Goal: Information Seeking & Learning: Learn about a topic

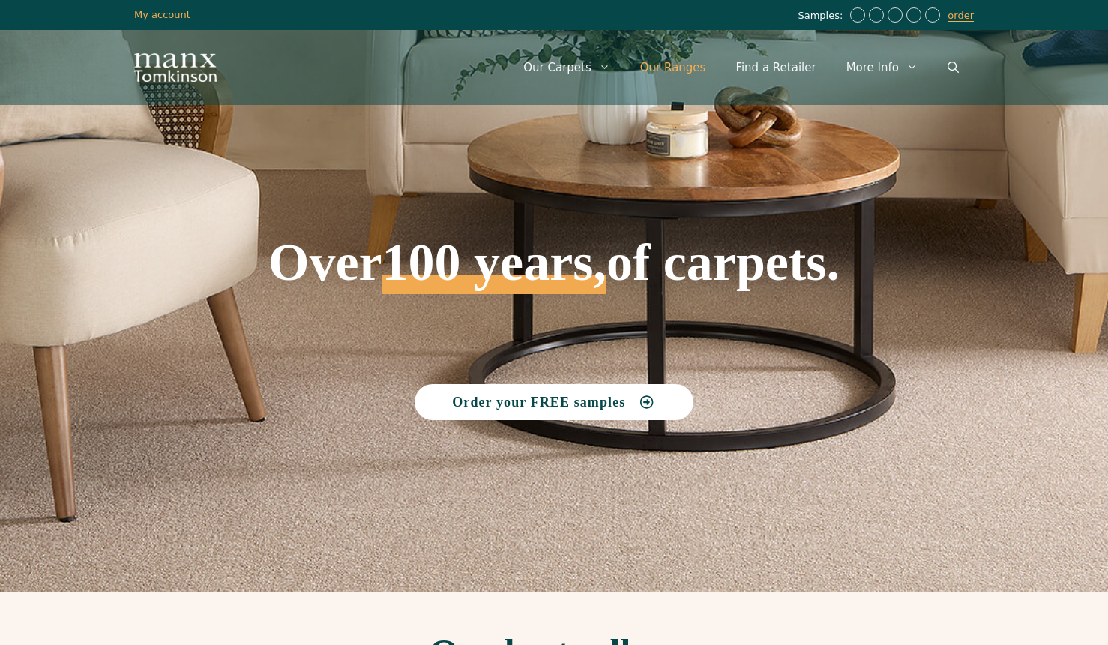
click at [687, 67] on link "Our Ranges" at bounding box center [673, 67] width 96 height 45
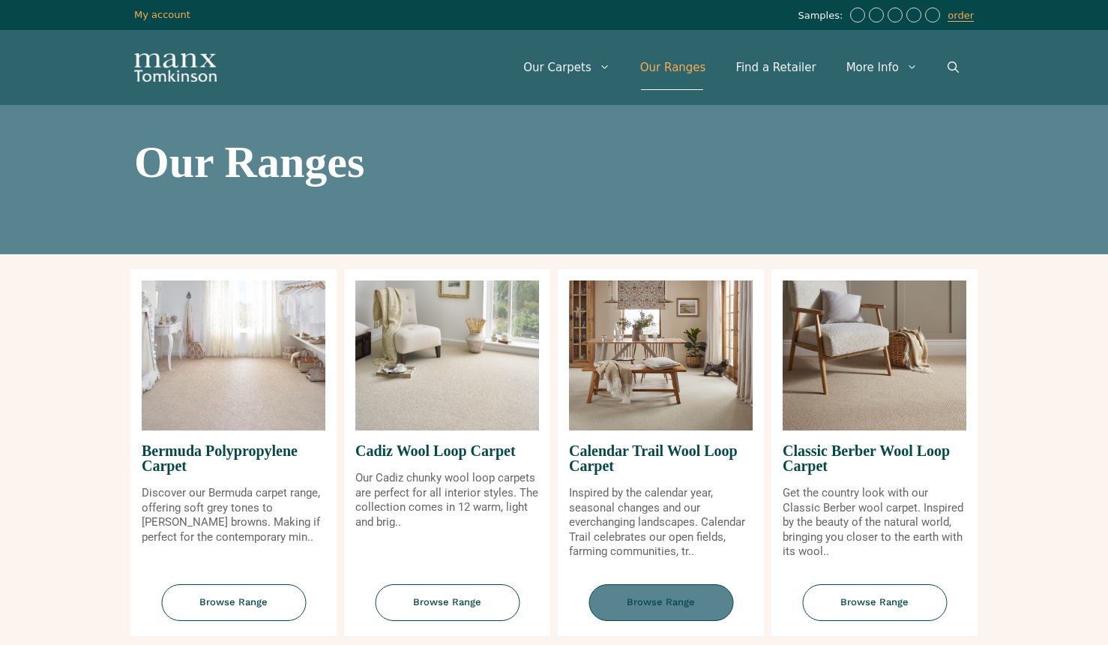
click at [658, 606] on span "Browse Range" at bounding box center [661, 602] width 145 height 37
click at [696, 69] on link "Our Ranges" at bounding box center [673, 67] width 96 height 45
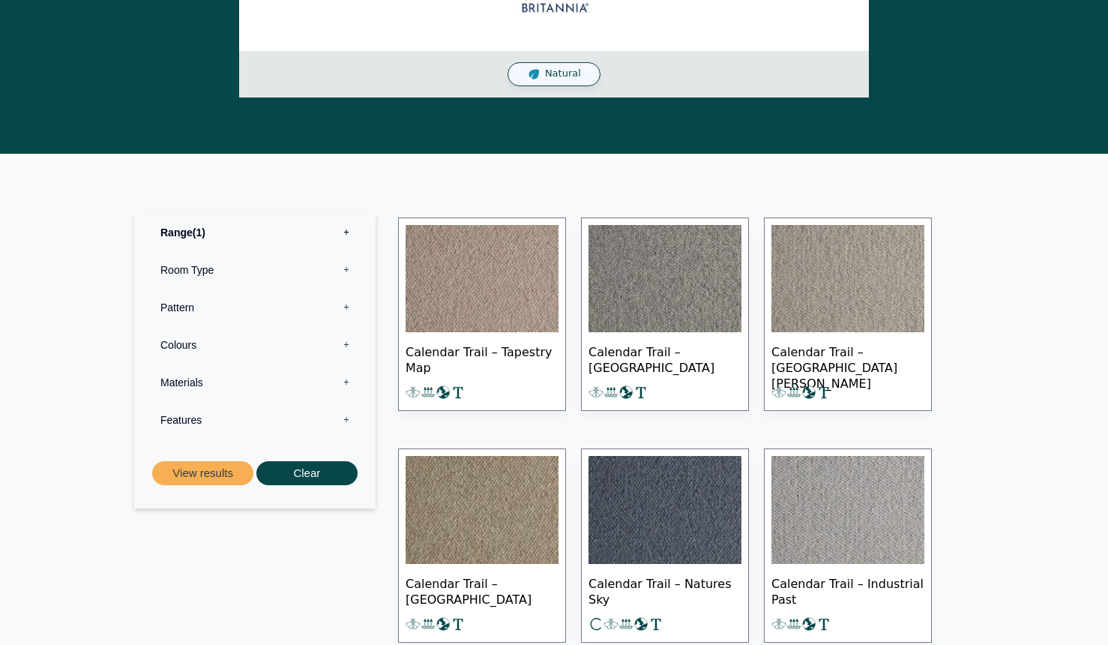
scroll to position [674, 0]
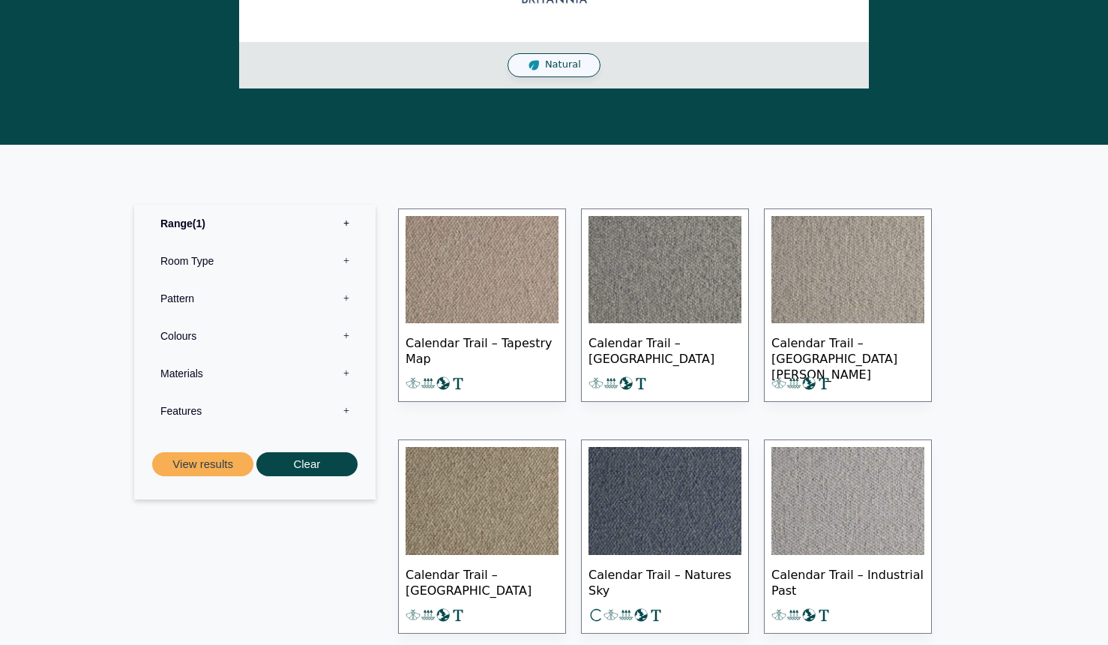
click at [349, 411] on label "Features 0" at bounding box center [254, 410] width 219 height 37
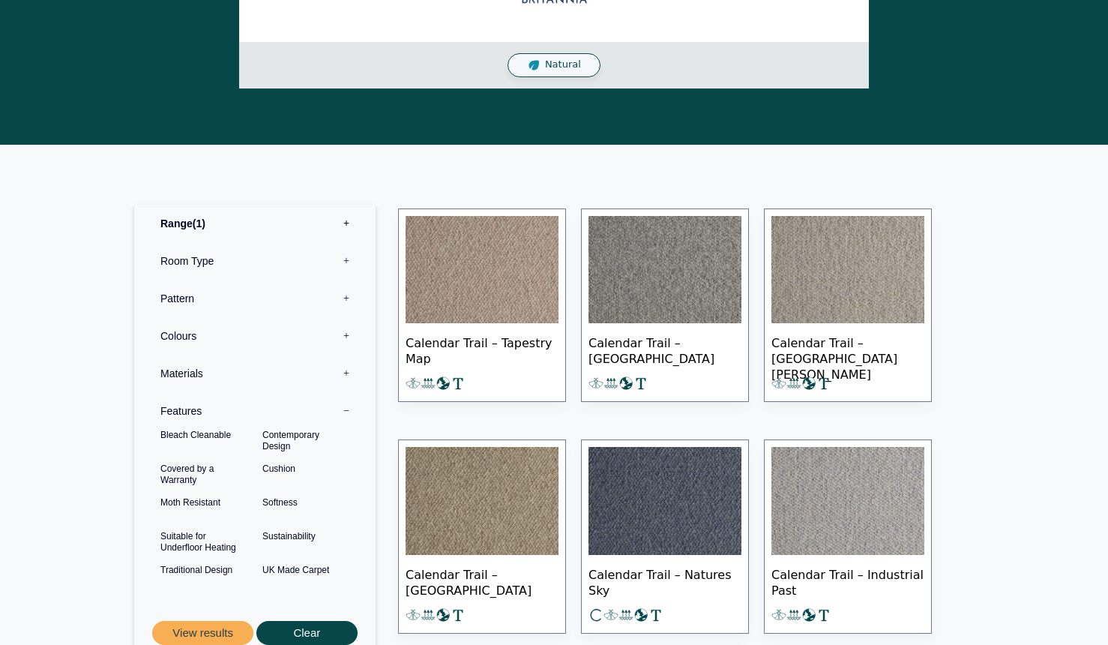
click at [344, 377] on label "Materials 0" at bounding box center [254, 373] width 219 height 37
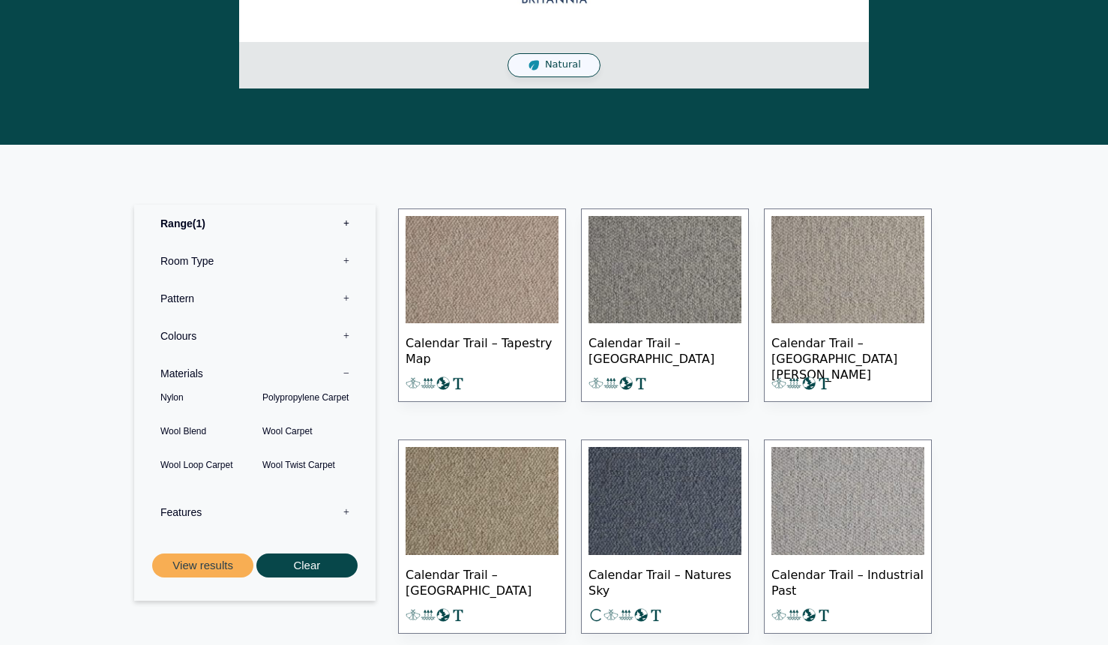
click at [349, 340] on label "Colours 0" at bounding box center [254, 335] width 219 height 37
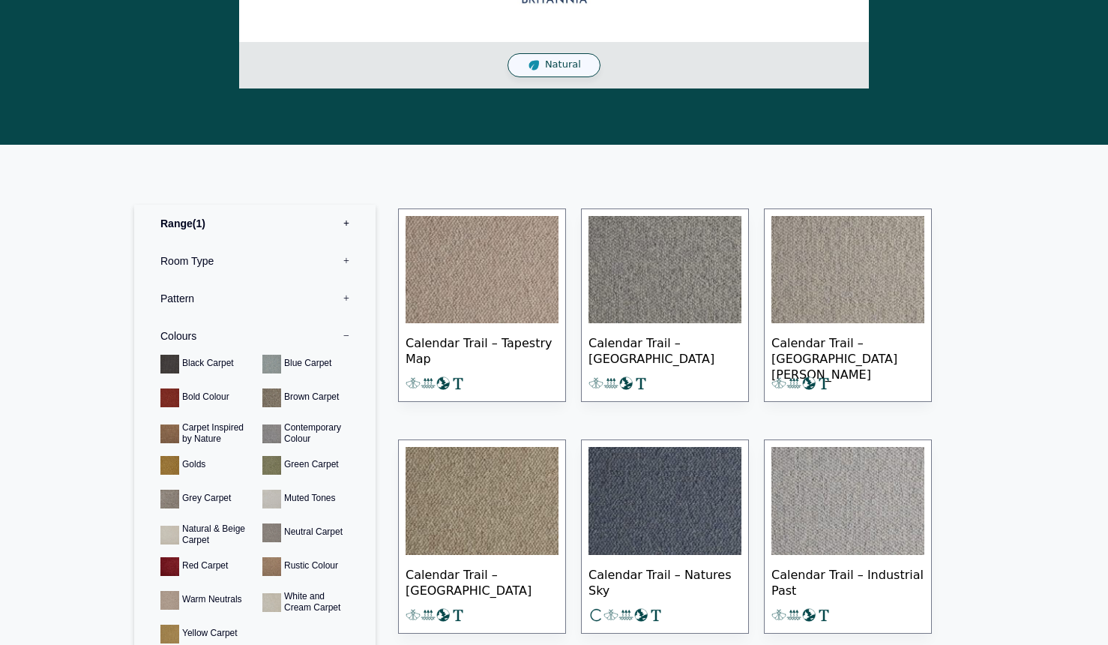
click at [339, 336] on label "Colours 0" at bounding box center [254, 335] width 219 height 37
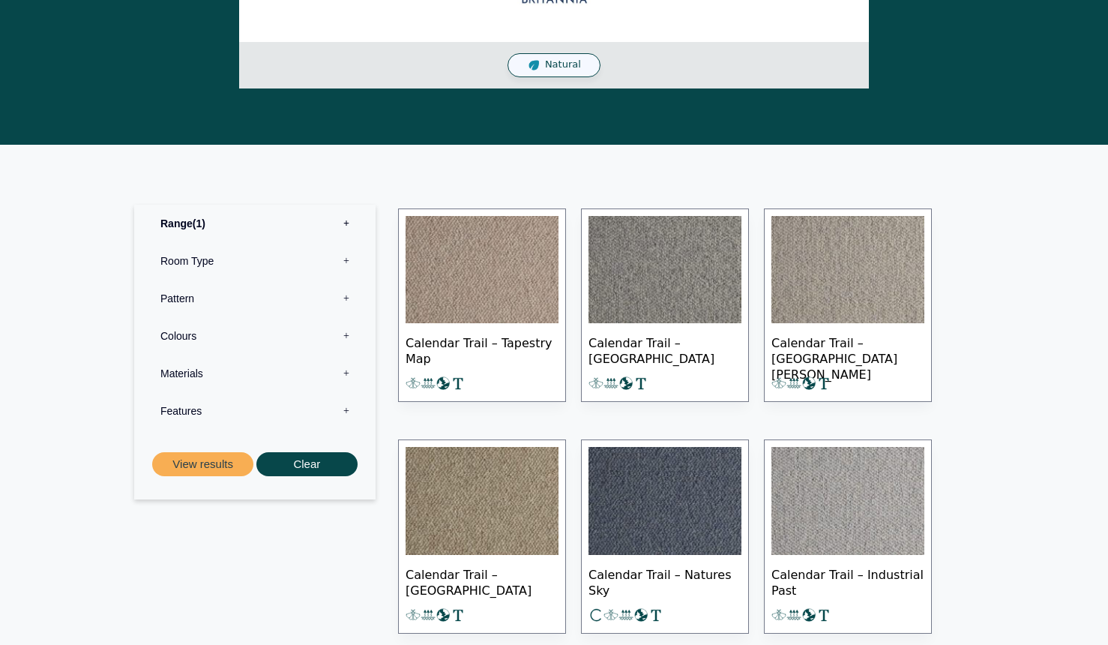
click at [346, 297] on label "Pattern 0" at bounding box center [254, 298] width 219 height 37
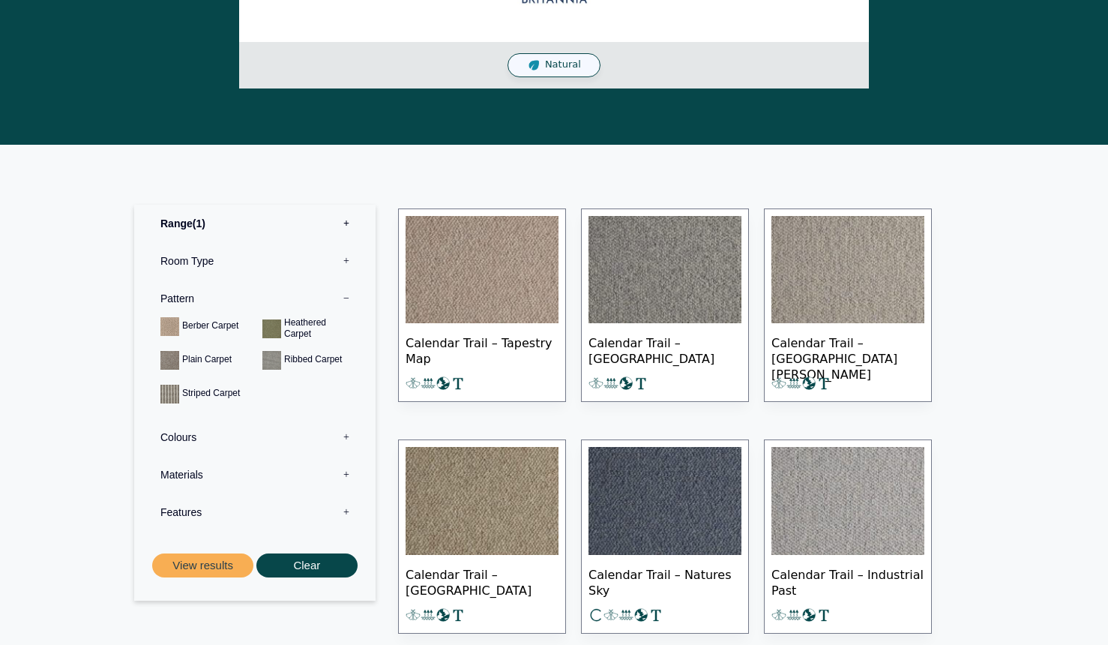
click at [346, 297] on label "Pattern 0" at bounding box center [254, 298] width 219 height 37
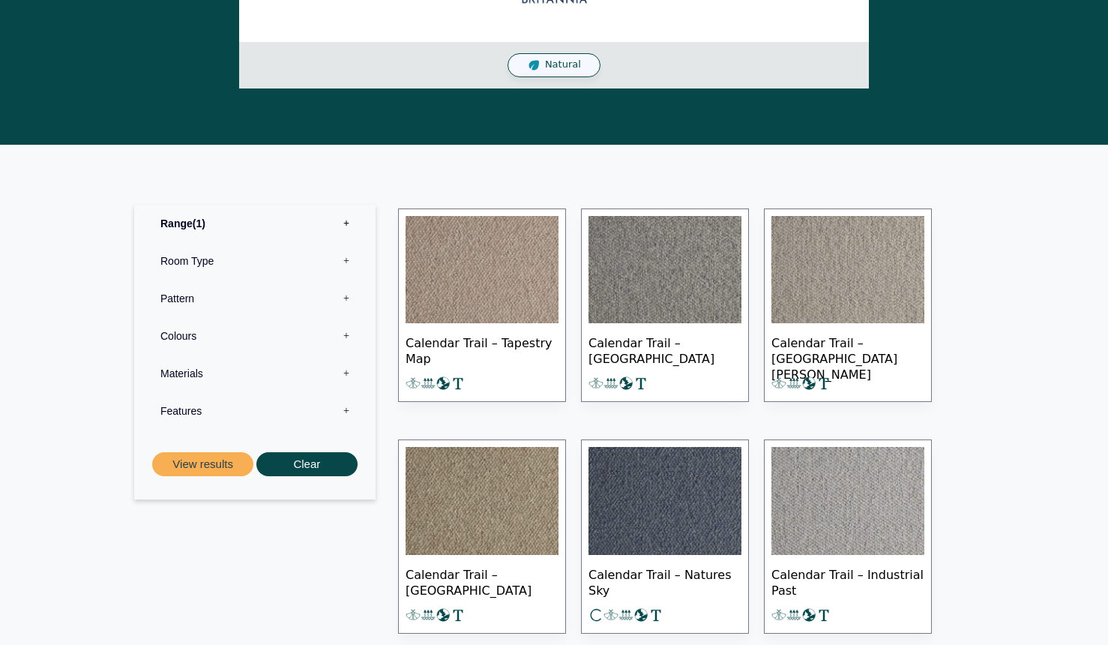
click at [481, 346] on span "Calendar Trail – Tapestry Map" at bounding box center [482, 349] width 153 height 52
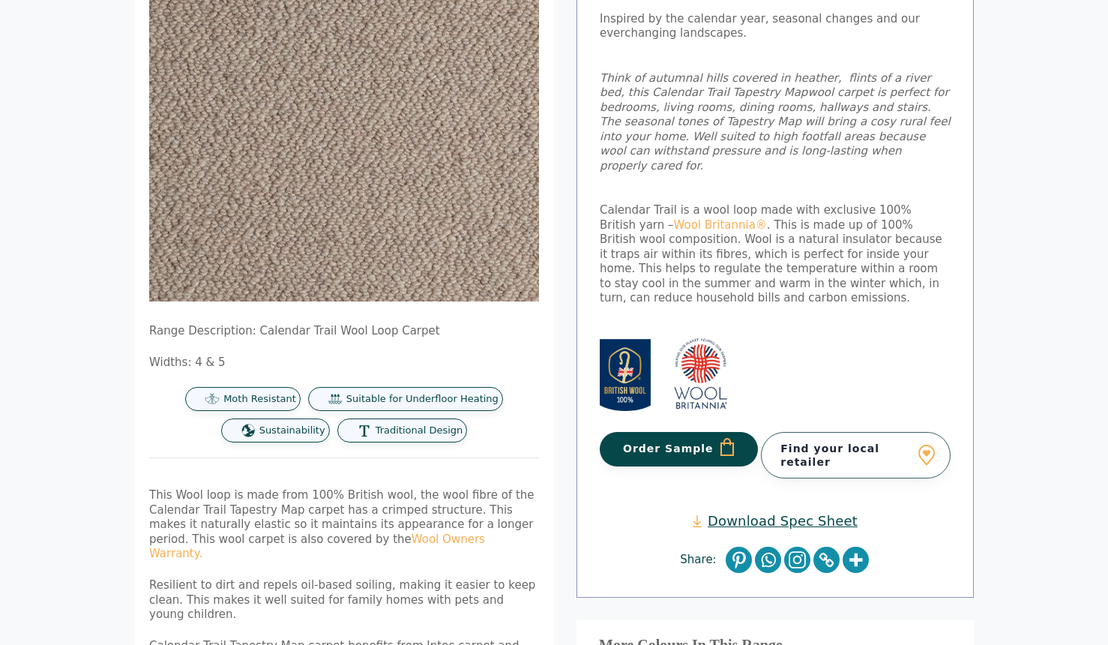
scroll to position [74, 0]
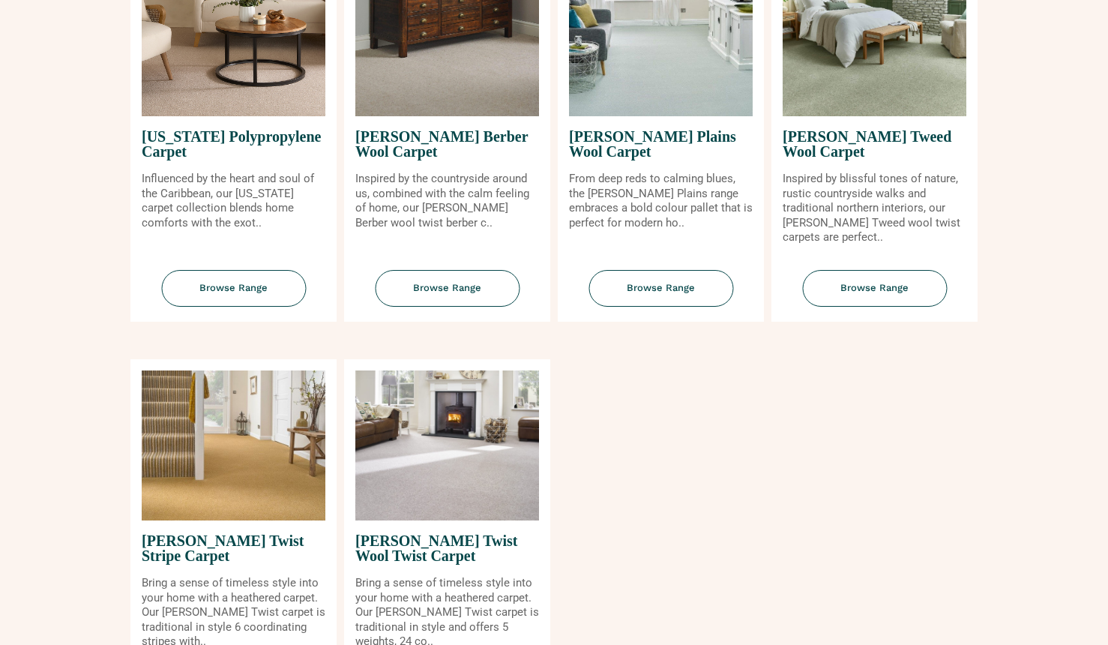
scroll to position [1727, 0]
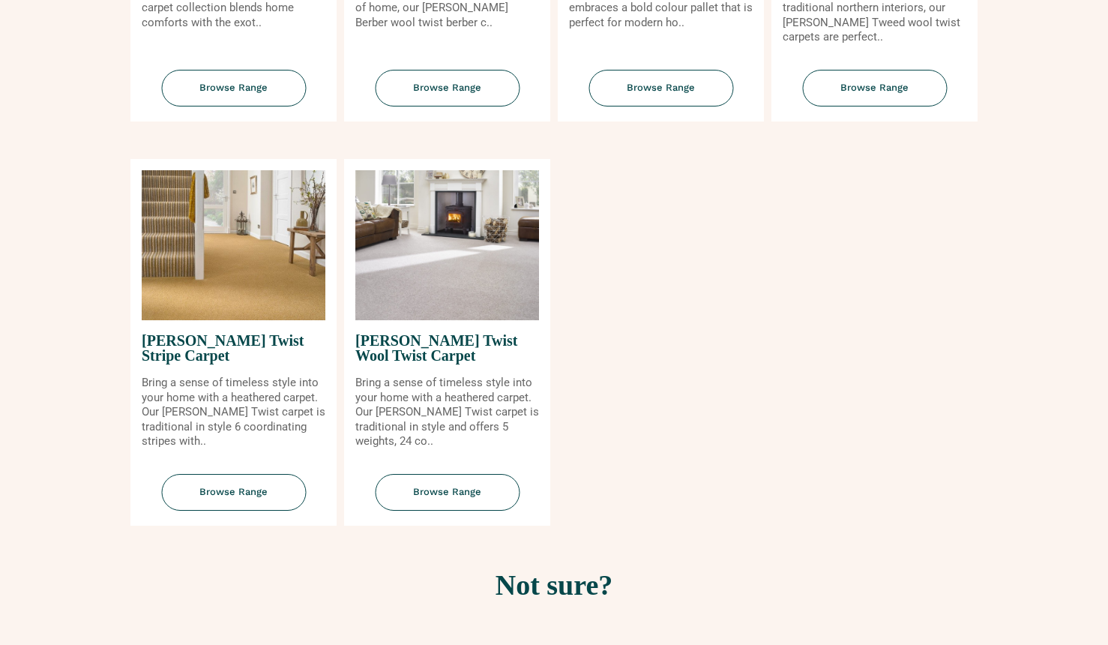
click at [255, 284] on img at bounding box center [234, 245] width 184 height 150
click at [232, 340] on span "[PERSON_NAME] Twist Stripe Carpet" at bounding box center [234, 347] width 184 height 55
click at [211, 488] on span "Browse Range" at bounding box center [233, 492] width 145 height 37
click at [458, 277] on img at bounding box center [447, 245] width 184 height 150
click at [466, 492] on span "Browse Range" at bounding box center [447, 492] width 145 height 37
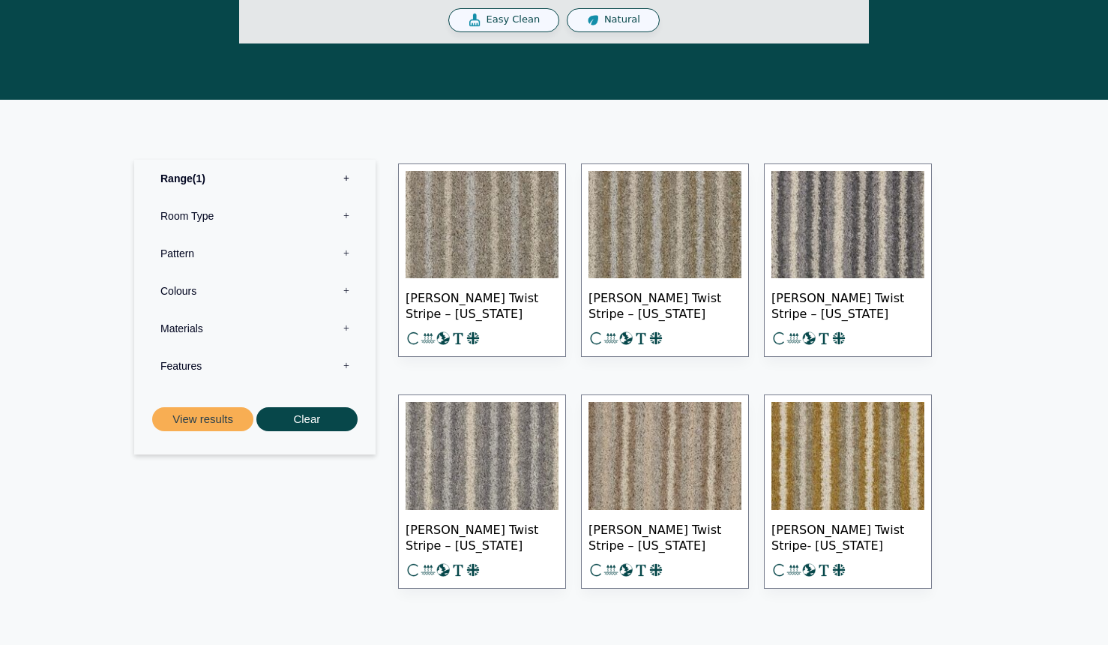
scroll to position [660, 0]
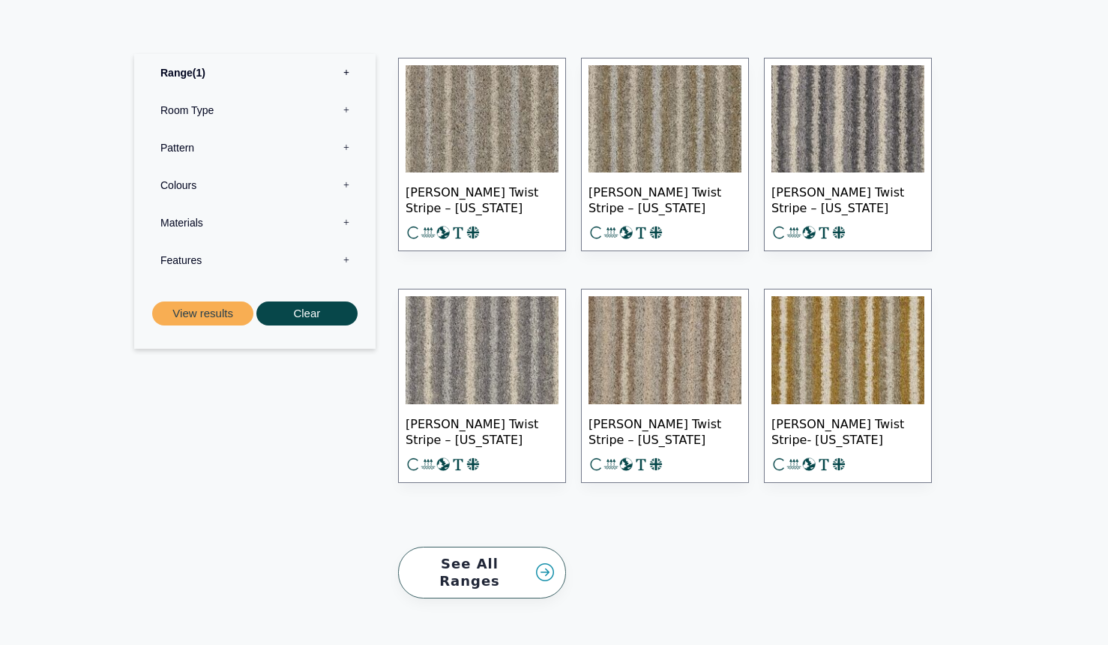
click at [481, 112] on img at bounding box center [482, 119] width 153 height 108
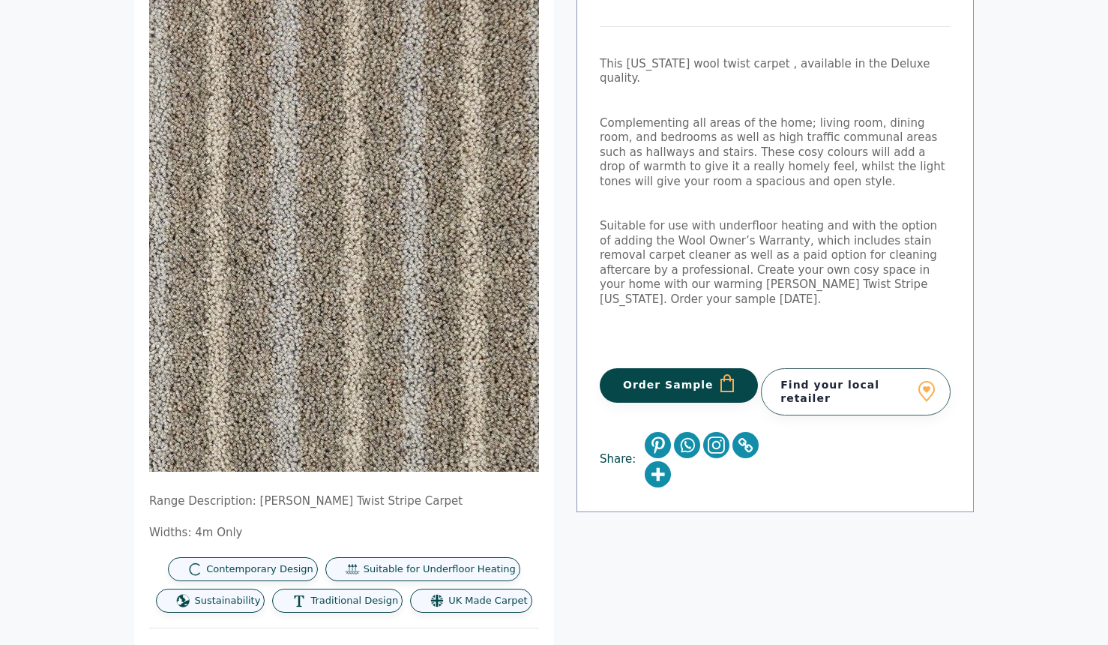
scroll to position [223, 0]
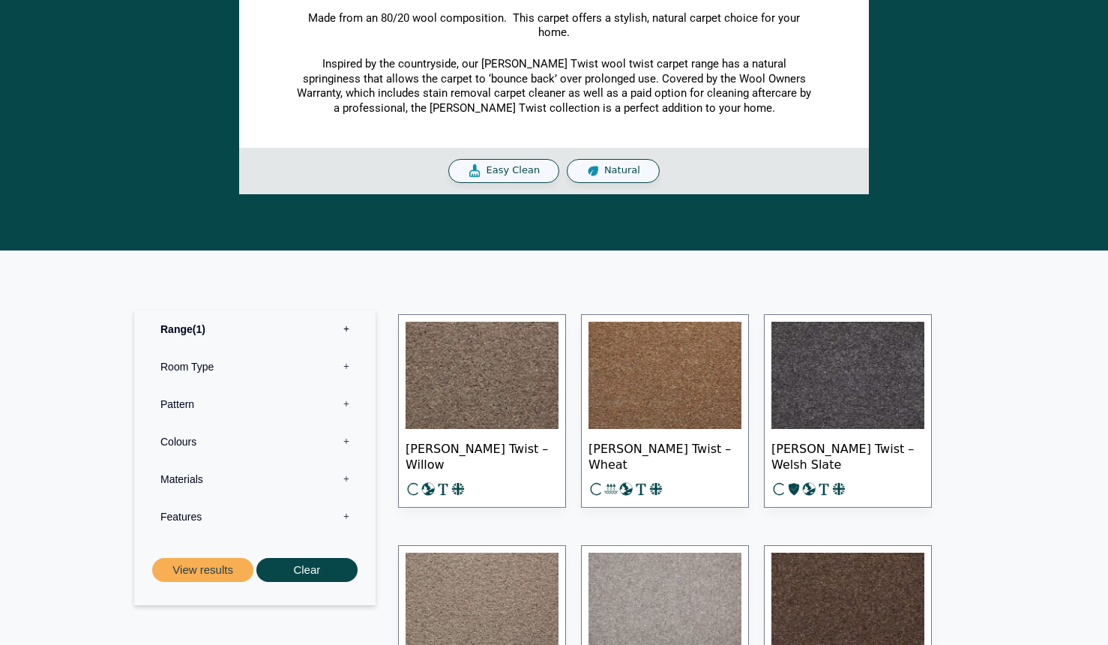
scroll to position [436, 0]
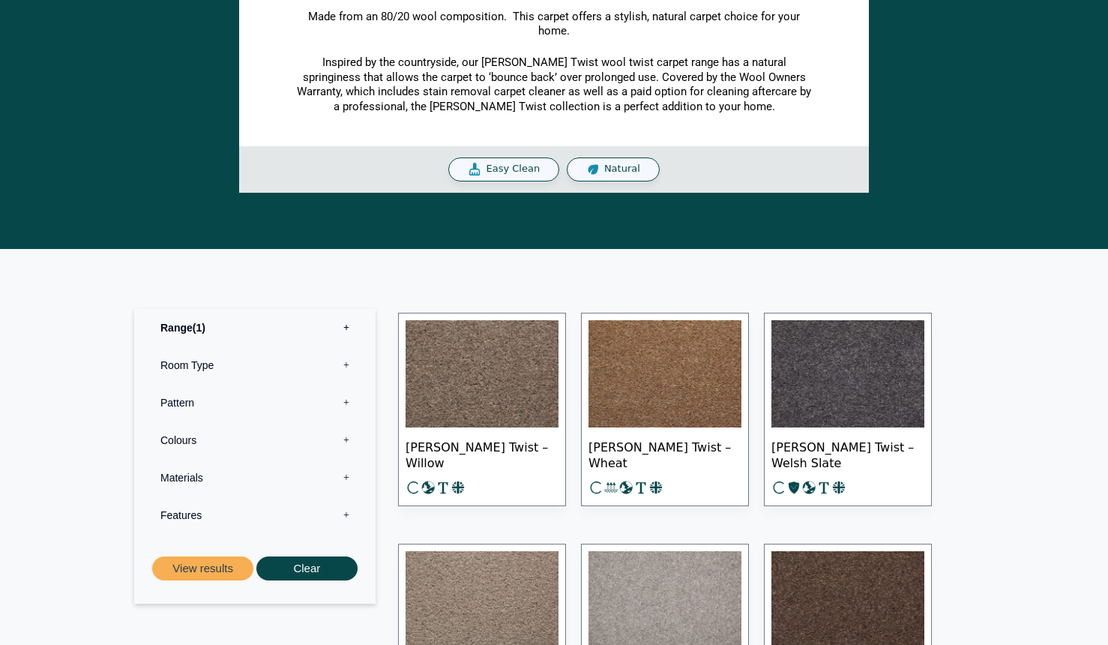
click at [497, 386] on img at bounding box center [482, 374] width 153 height 108
